Goal: Check status: Check status

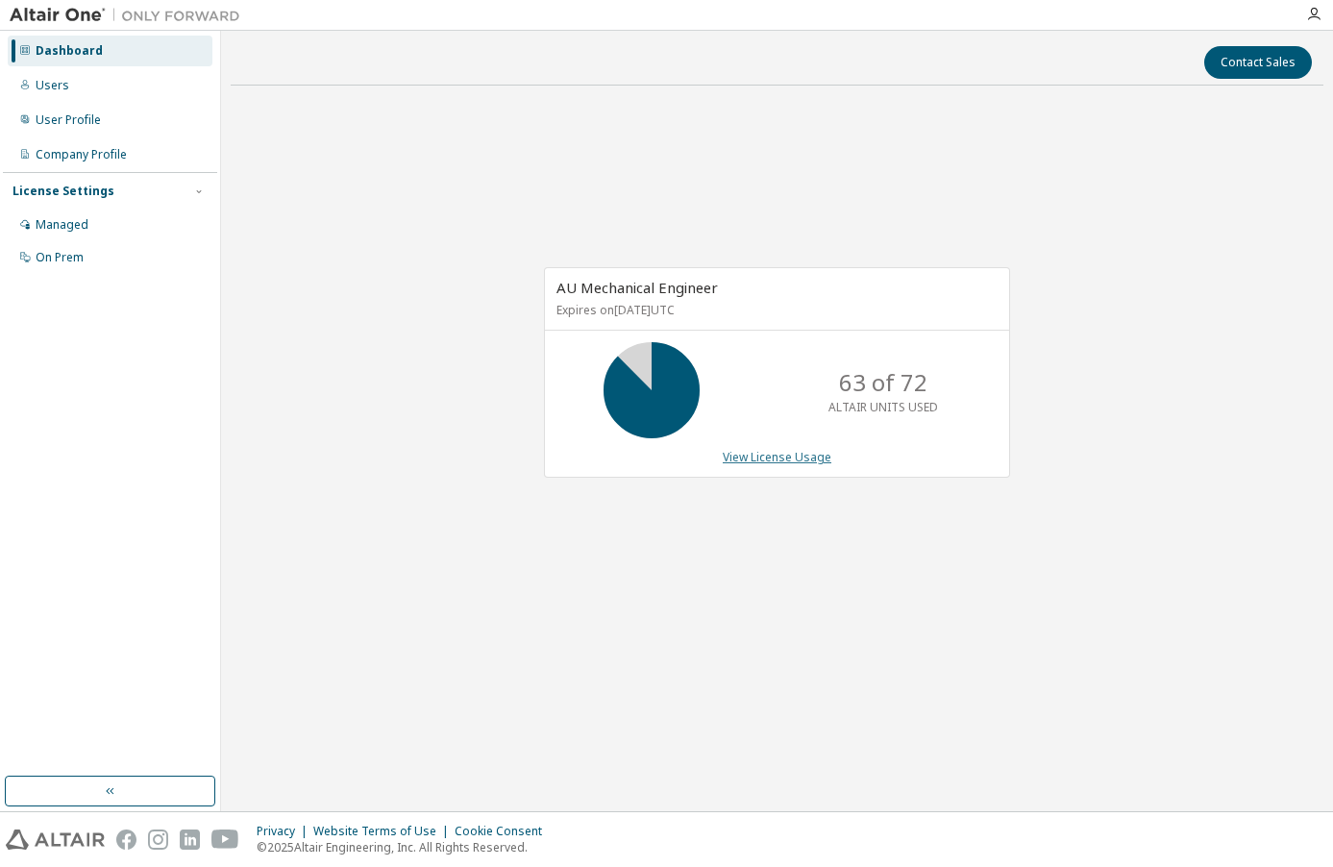
click at [803, 461] on link "View License Usage" at bounding box center [777, 457] width 109 height 16
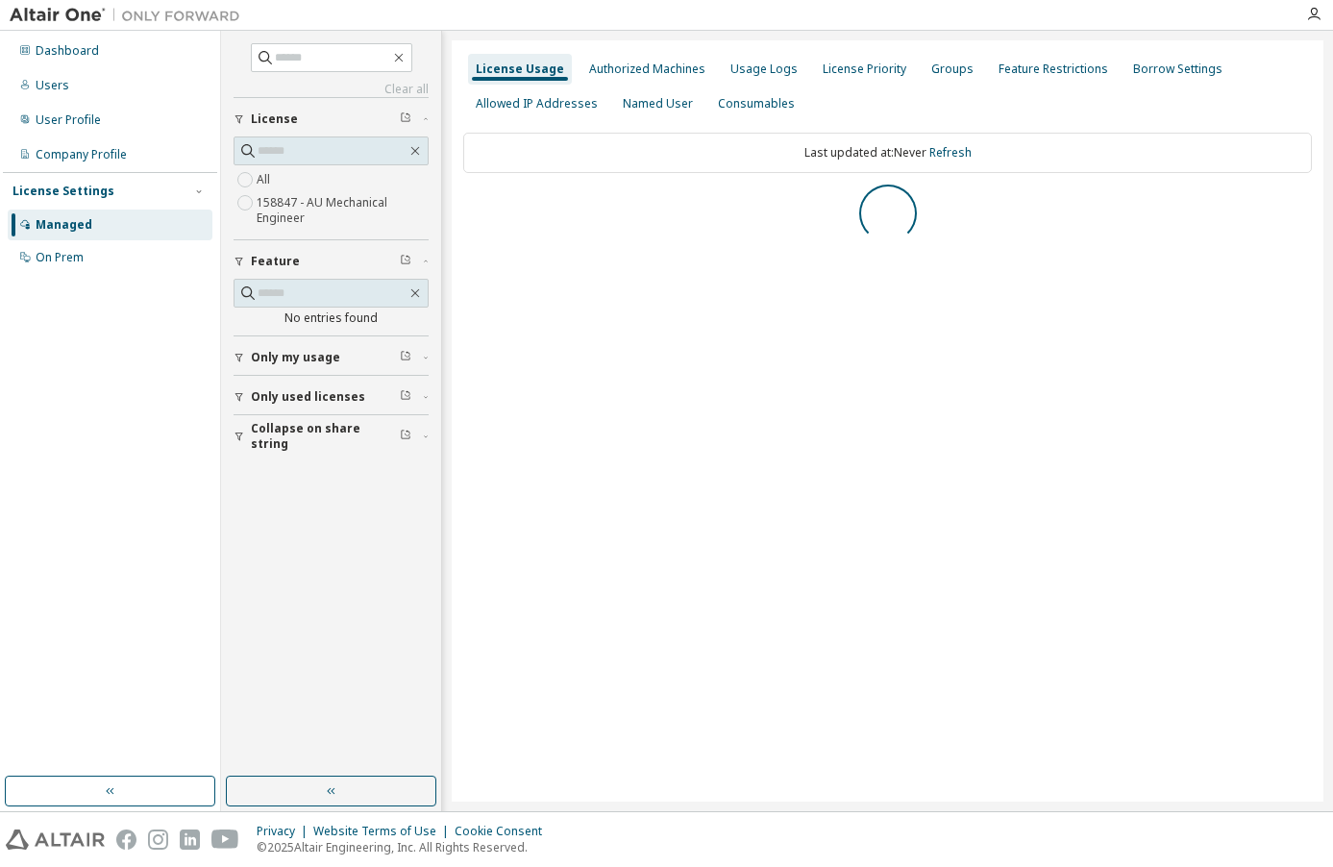
click at [322, 119] on div "License" at bounding box center [337, 118] width 172 height 15
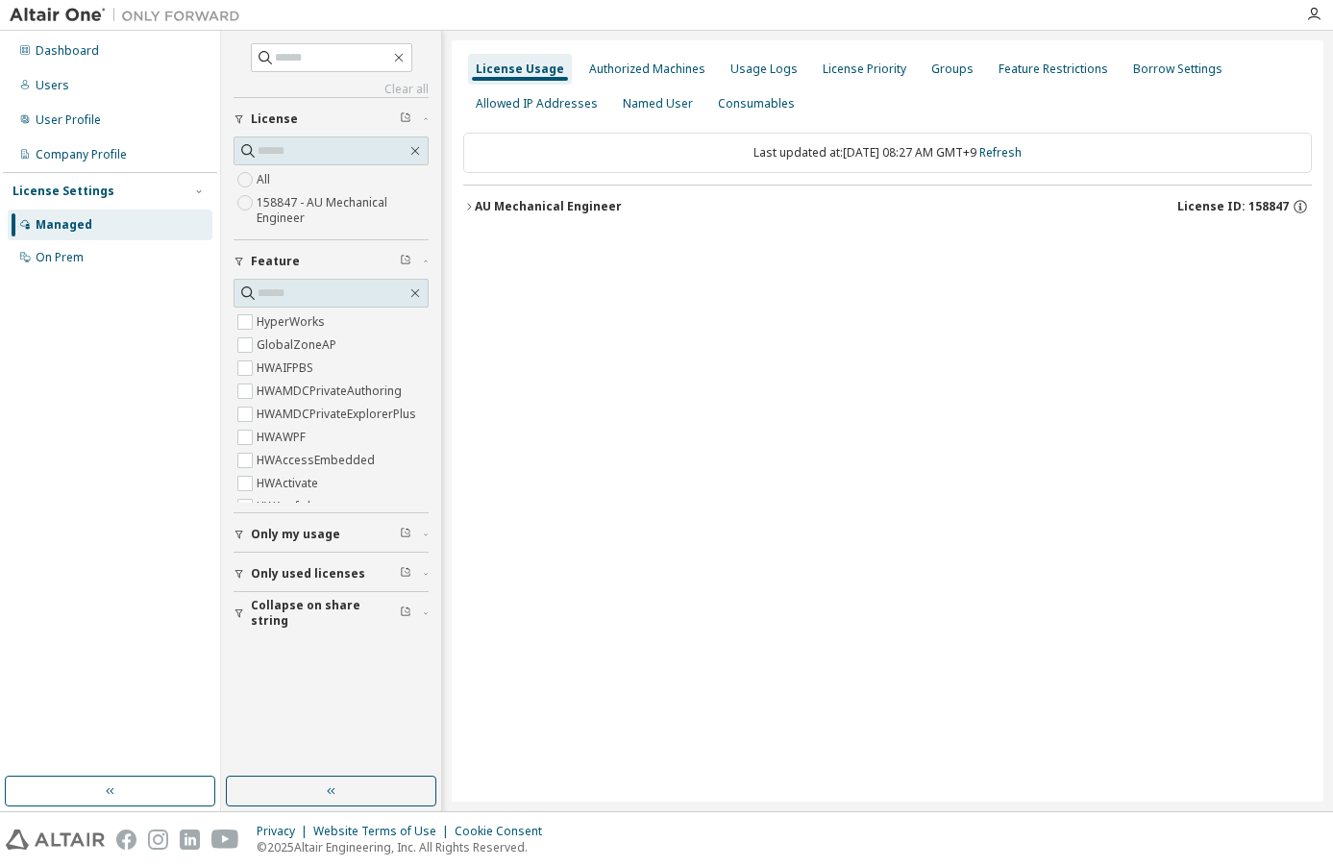
click at [498, 195] on button "AU Mechanical Engineer License ID: 158847" at bounding box center [887, 206] width 849 height 42
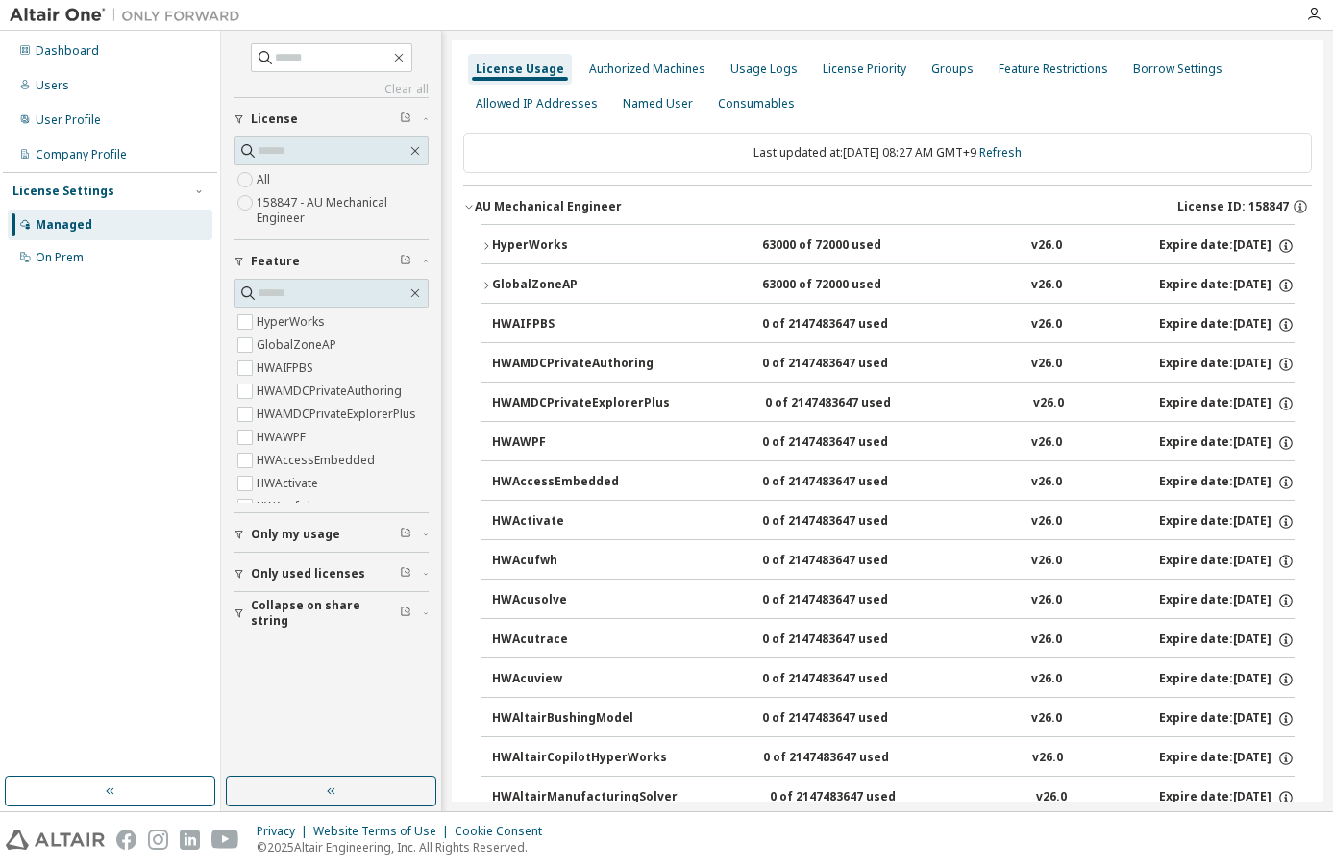
click at [515, 243] on div "HyperWorks" at bounding box center [578, 245] width 173 height 17
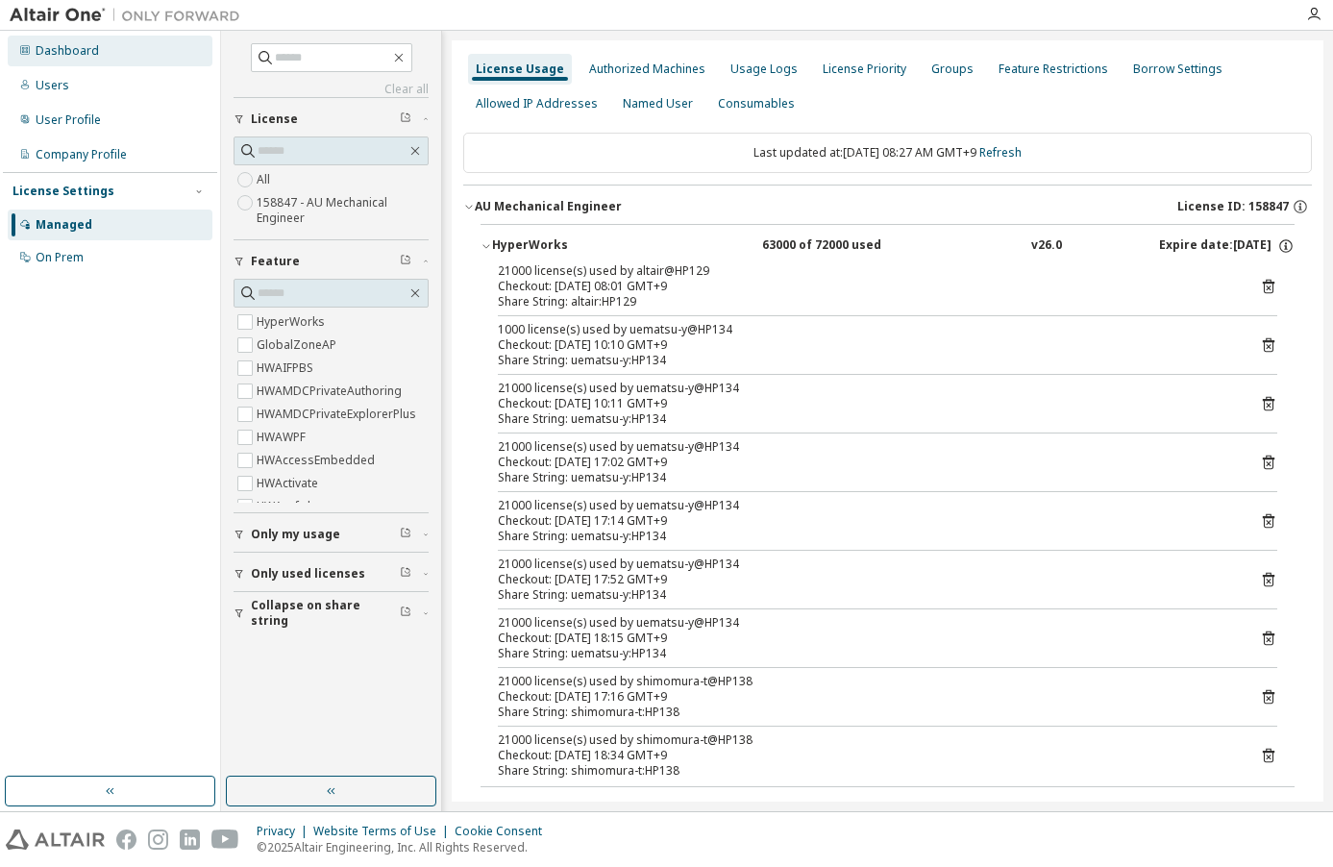
click at [62, 49] on div "Dashboard" at bounding box center [67, 50] width 63 height 15
